Goal: Task Accomplishment & Management: Use online tool/utility

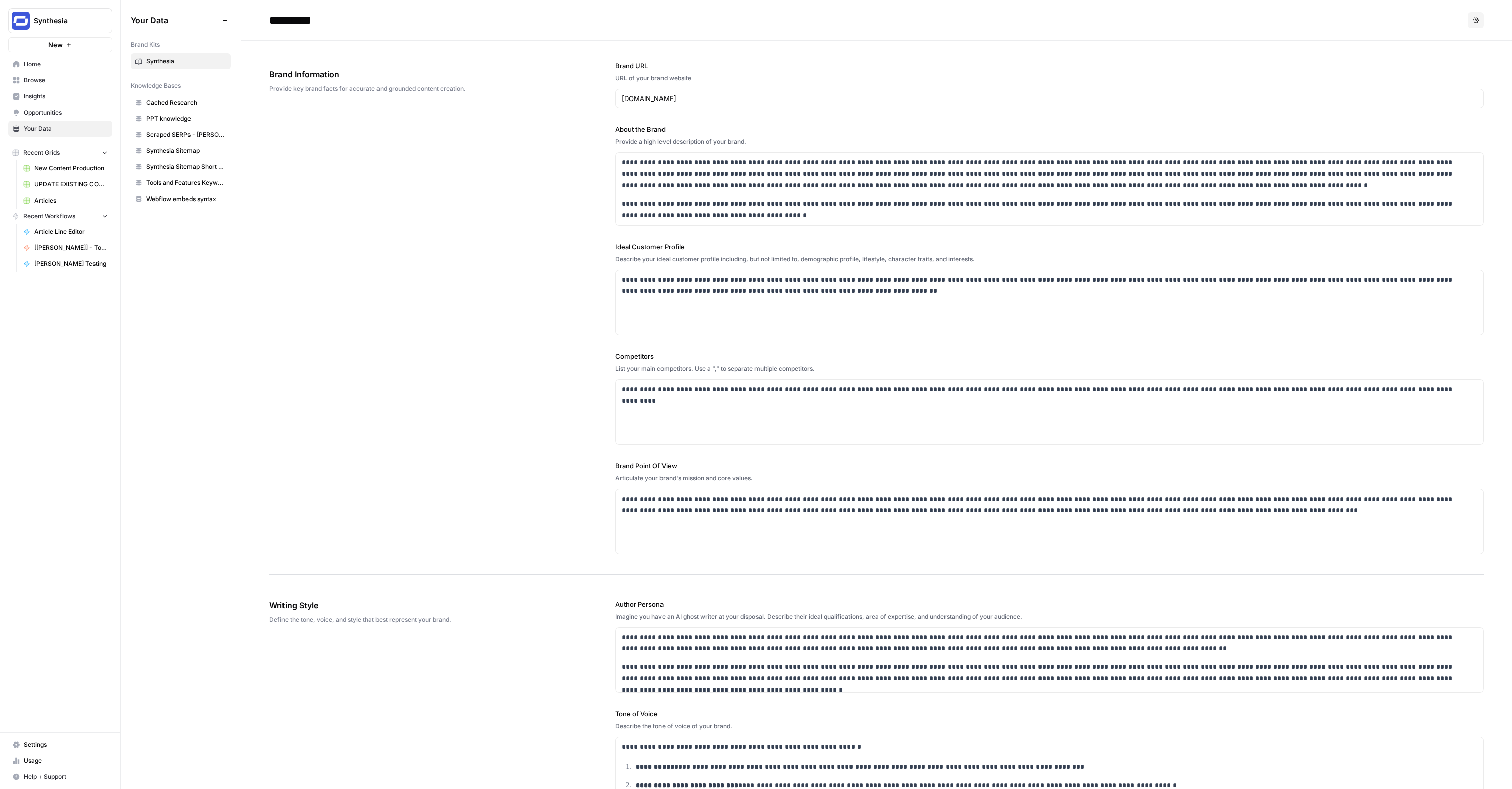
click at [44, 79] on span "Browse" at bounding box center [65, 80] width 84 height 9
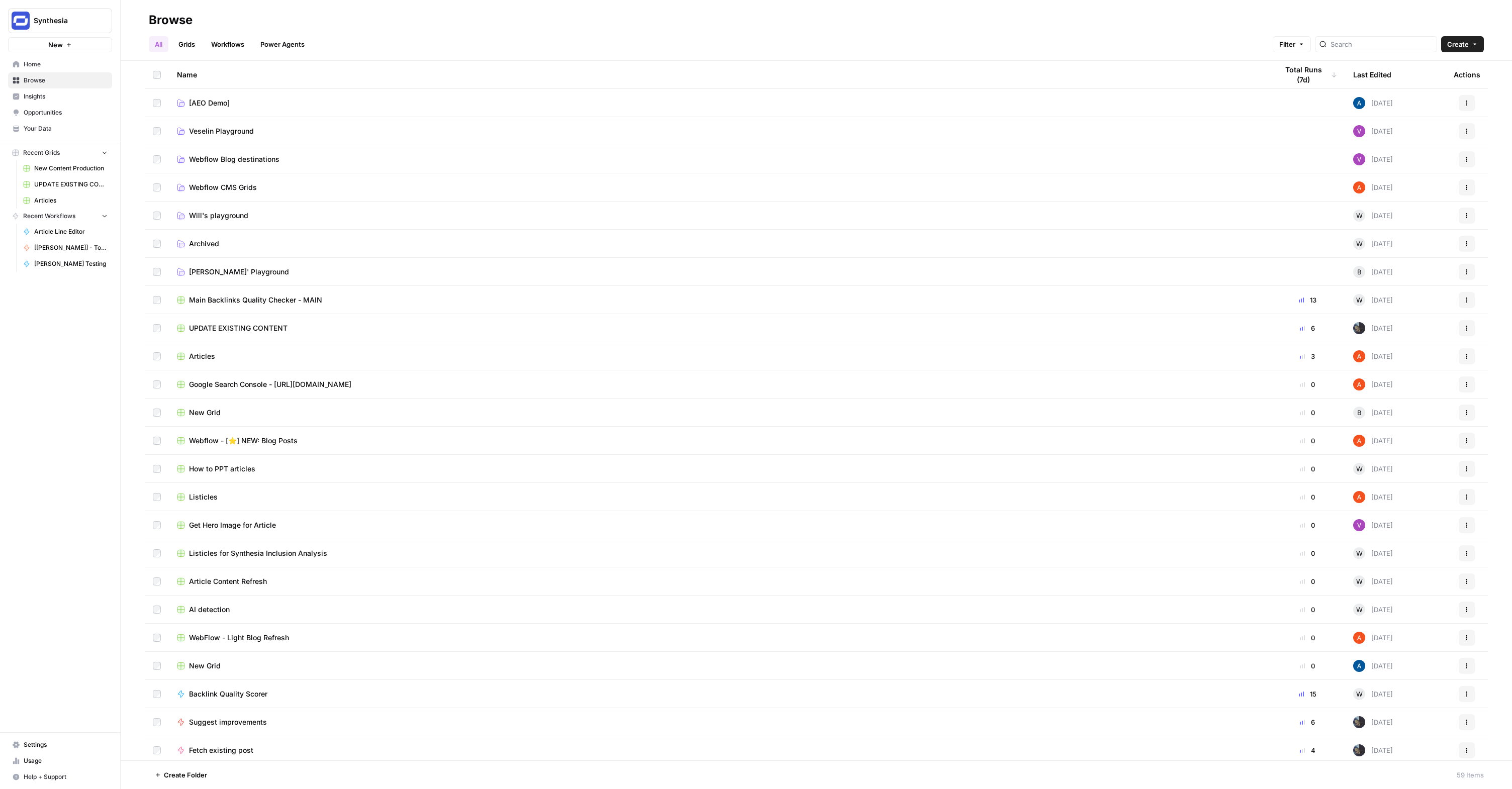
click at [210, 267] on span "[PERSON_NAME]' Playground" at bounding box center [239, 272] width 100 height 10
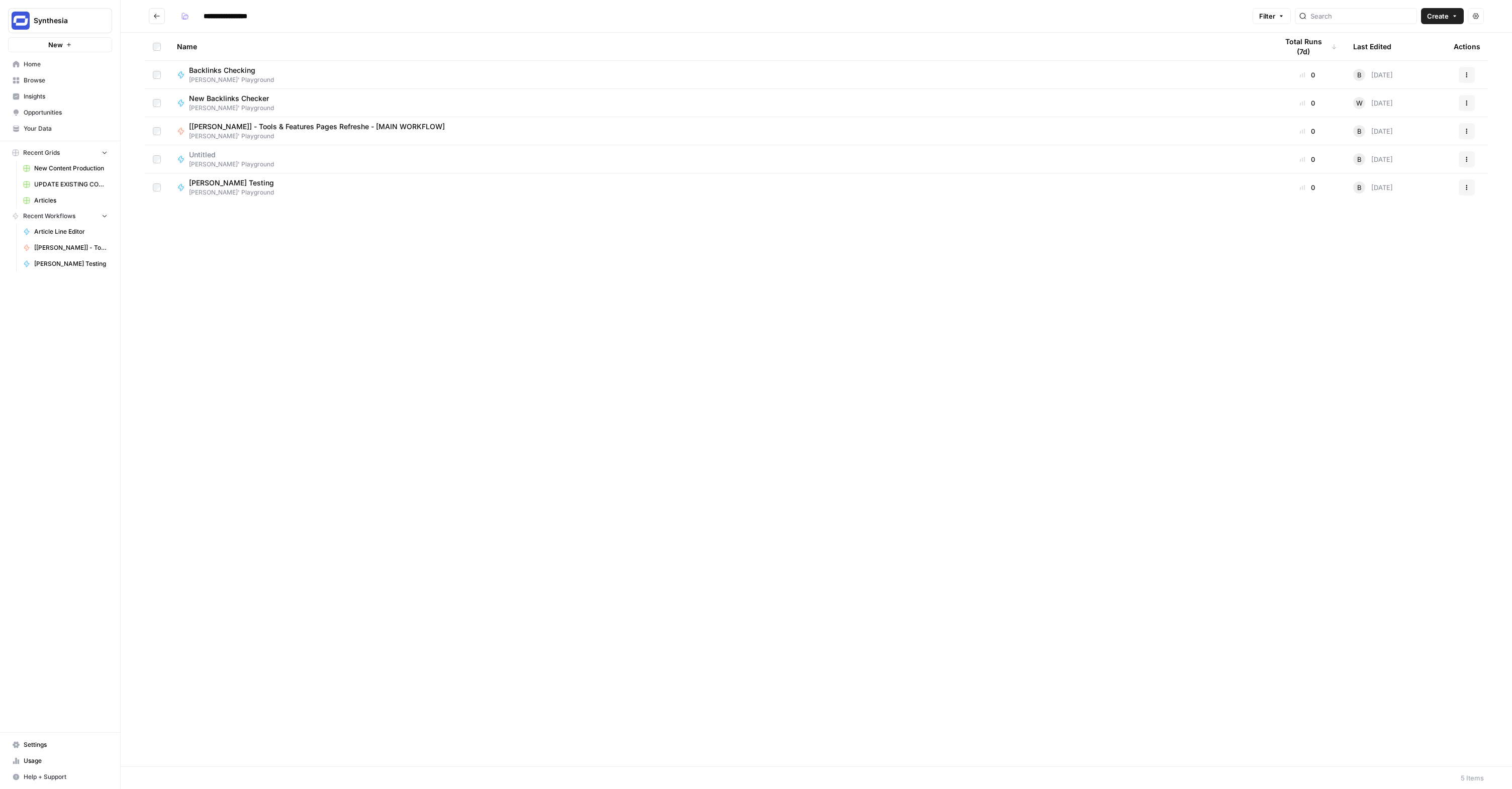
click at [292, 126] on span "[[PERSON_NAME]] - Tools & Features Pages Refreshe - [MAIN WORKFLOW]" at bounding box center [317, 126] width 256 height 10
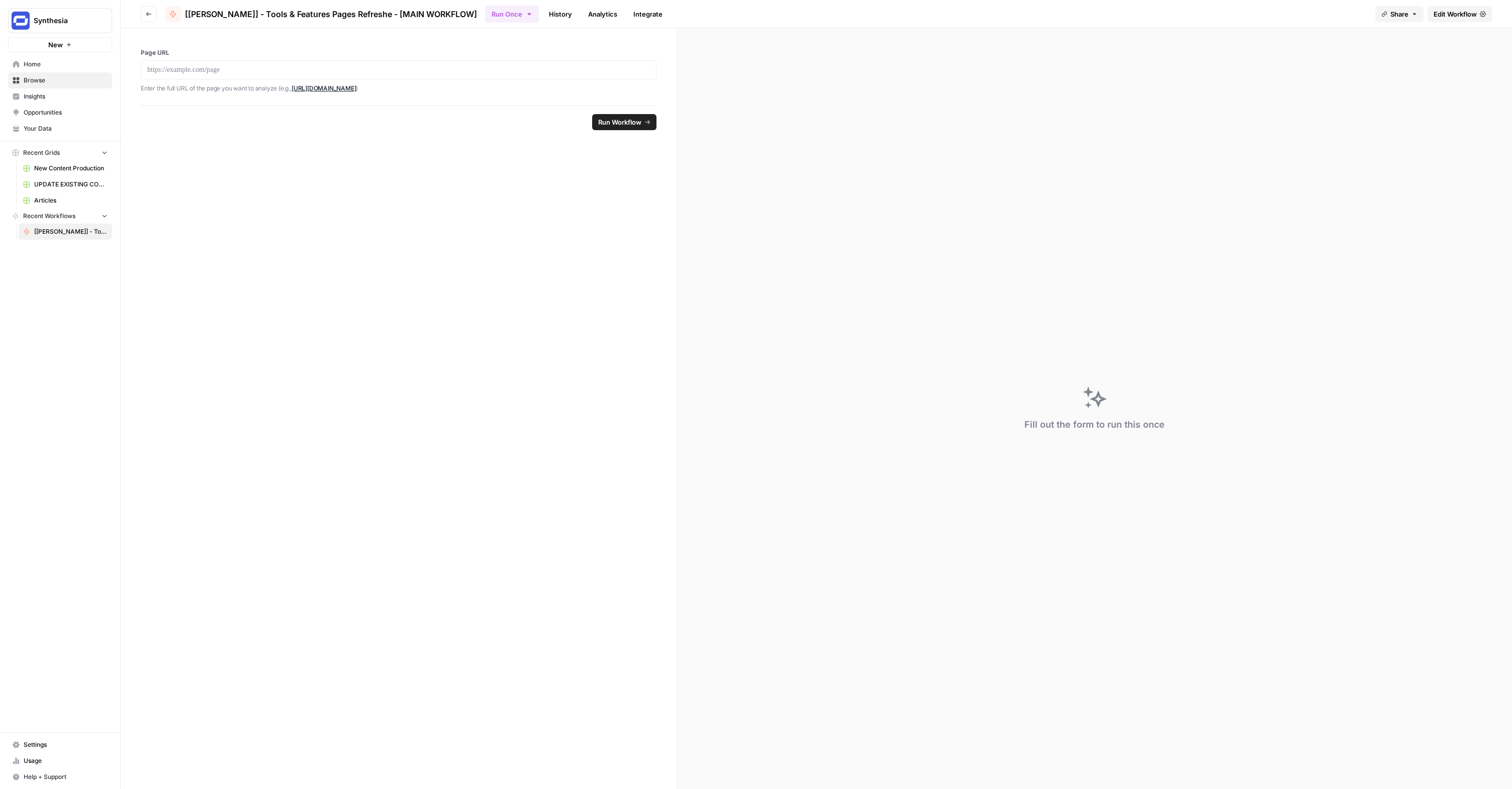
click at [151, 18] on button "Go back" at bounding box center [148, 13] width 16 height 16
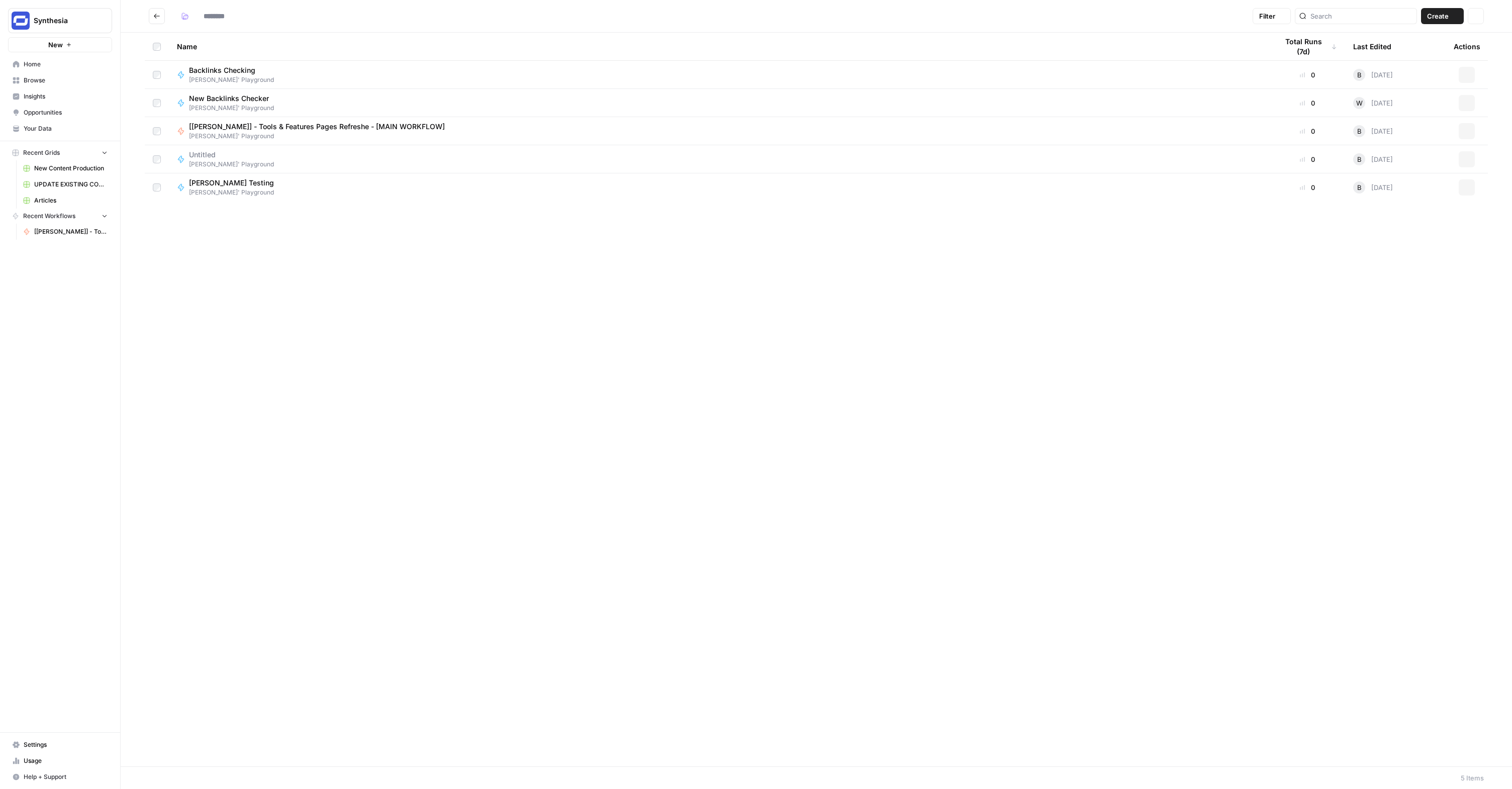
type input "**********"
click at [244, 130] on span "[[PERSON_NAME]] - Tools & Features Pages Refreshe - [MAIN WORKFLOW]" at bounding box center [317, 126] width 256 height 10
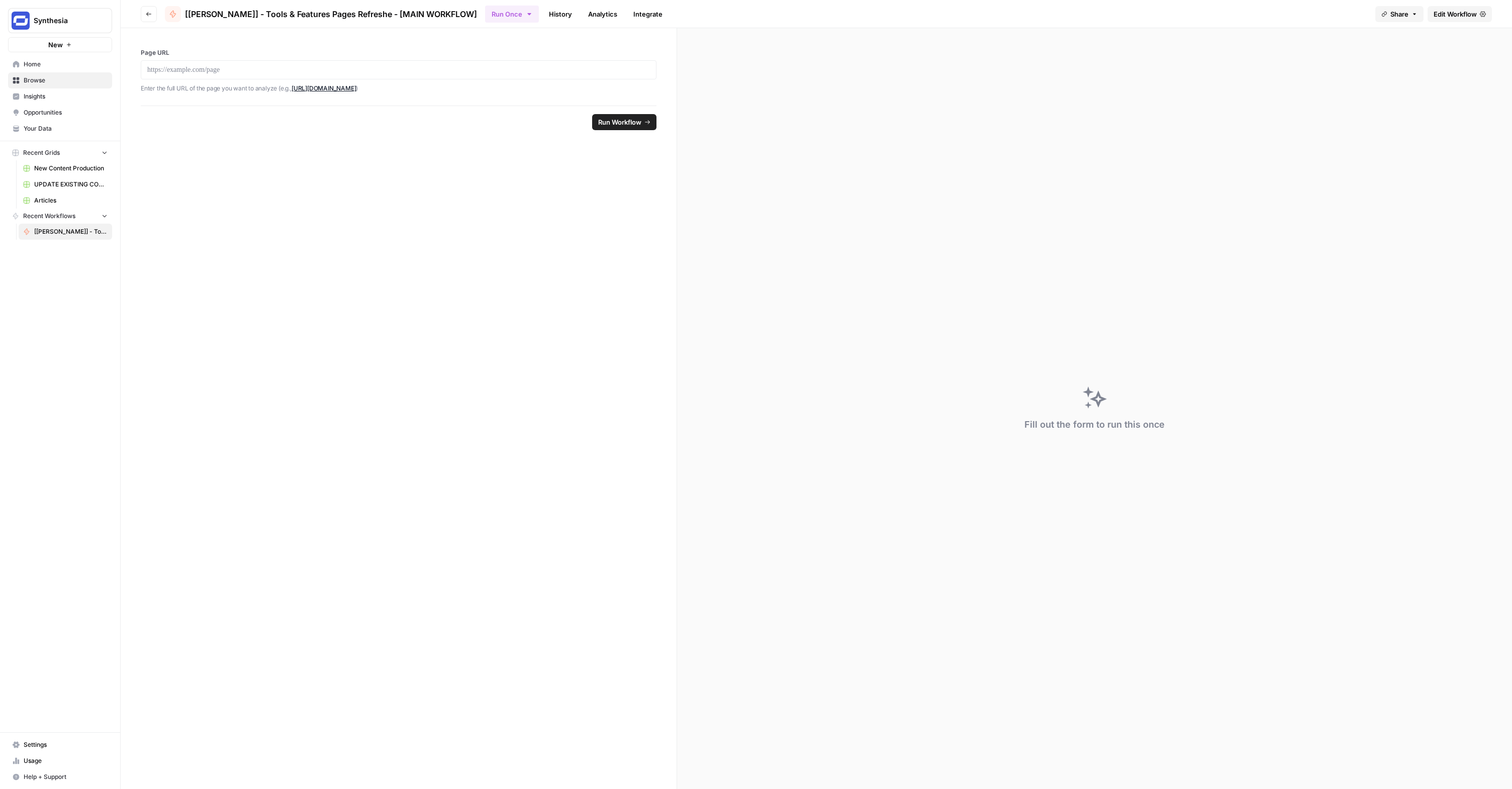
click at [1454, 22] on header "Go back [[PERSON_NAME]] - Tools & Features Pages Refreshe - [MAIN WORKFLOW] Run…" at bounding box center [816, 14] width 1391 height 28
click at [1459, 13] on span "Edit Workflow" at bounding box center [1455, 13] width 43 height 10
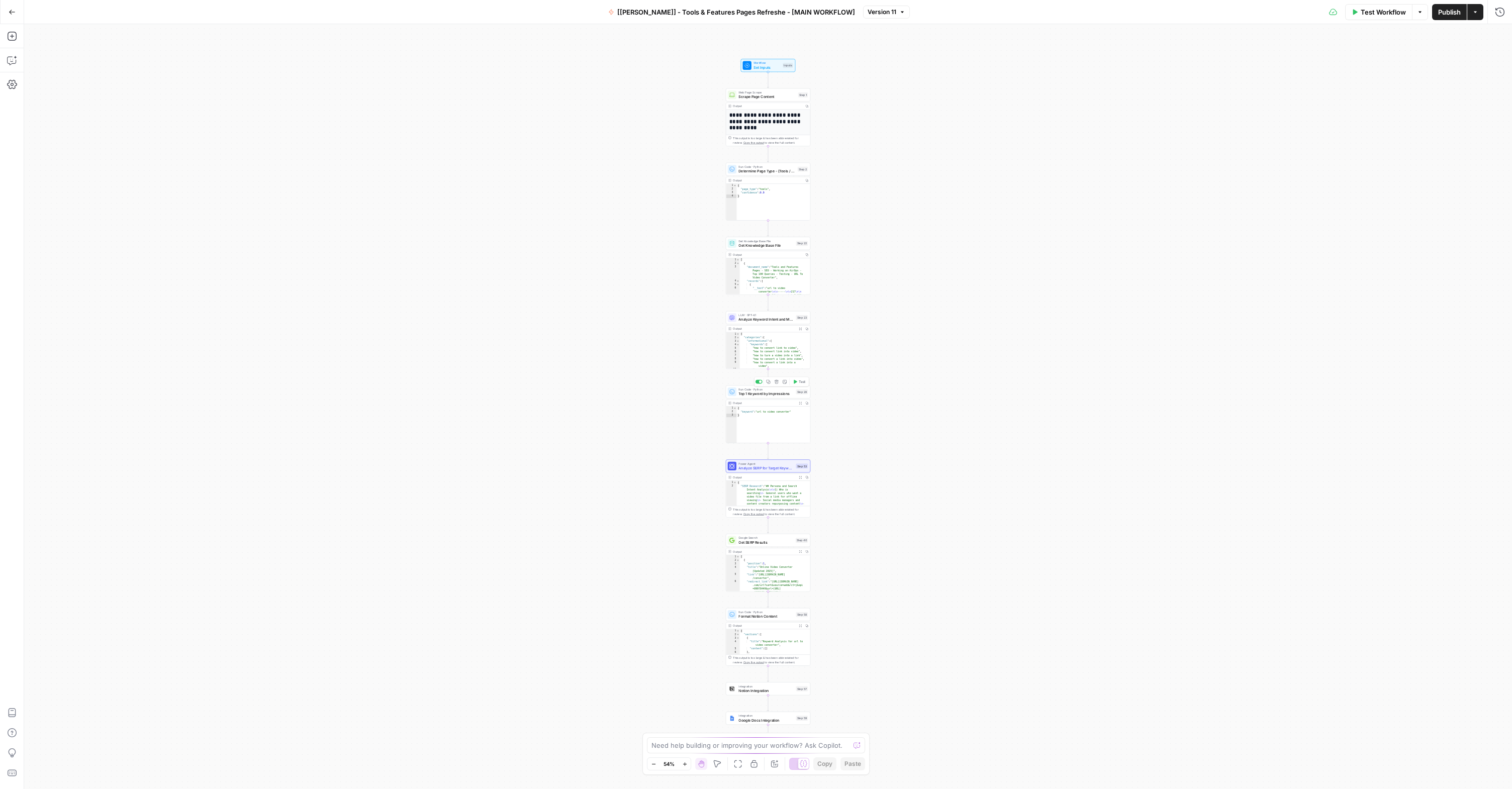
click at [767, 394] on span "Top 1 Keyword by Impressions" at bounding box center [766, 393] width 55 height 5
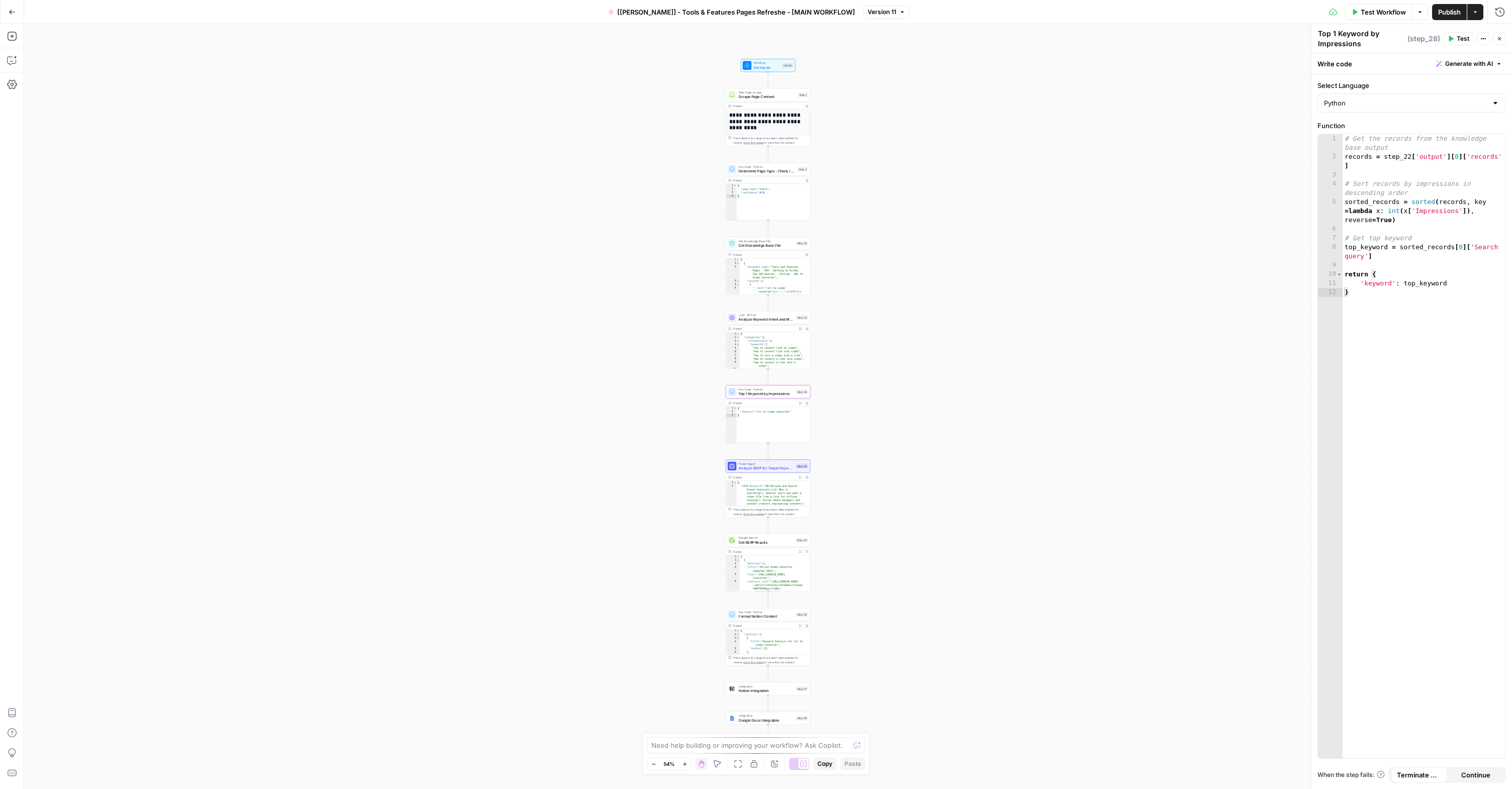
click at [758, 467] on span "Analyze SERP for Target Keyword - Top 10 SERPs" at bounding box center [766, 468] width 55 height 5
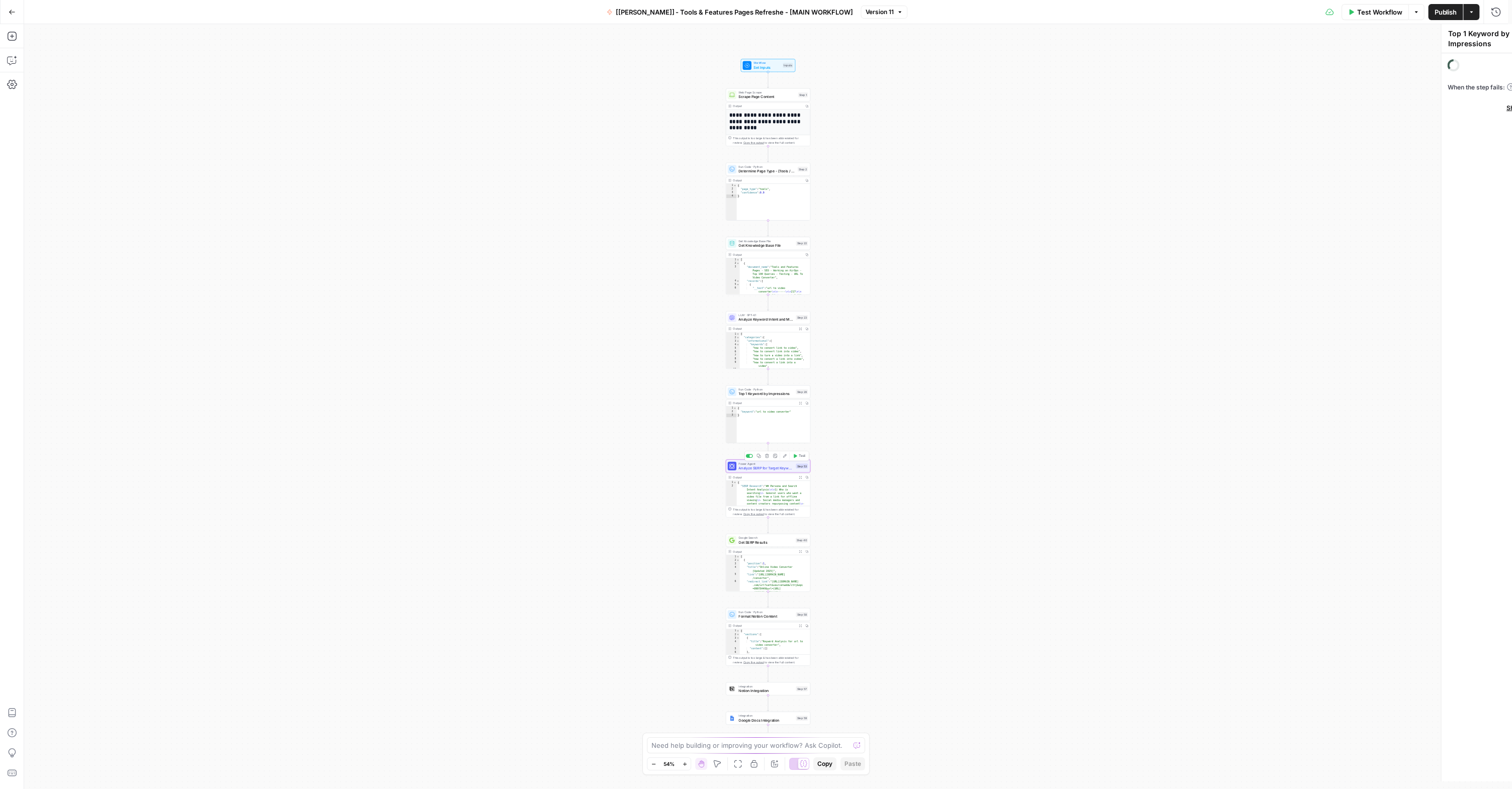
type textarea "Analyze SERP for Target Keyword - Top 10 SERPs"
